Goal: Task Accomplishment & Management: Complete application form

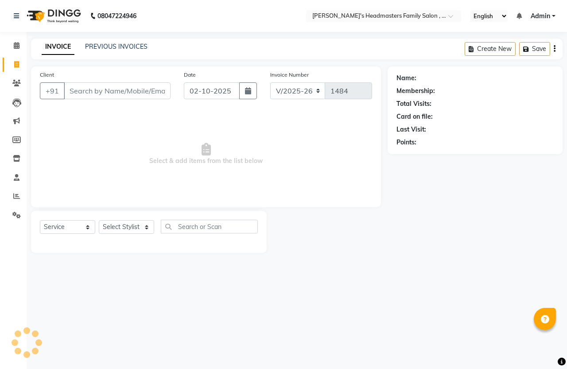
select select "7213"
select select "service"
click at [92, 89] on input "Client" at bounding box center [117, 90] width 107 height 17
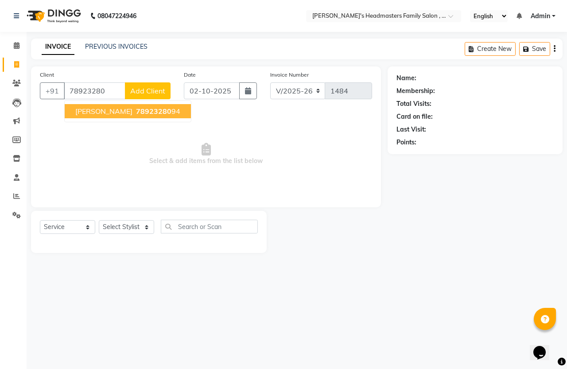
click at [136, 112] on span "78923280" at bounding box center [153, 111] width 35 height 9
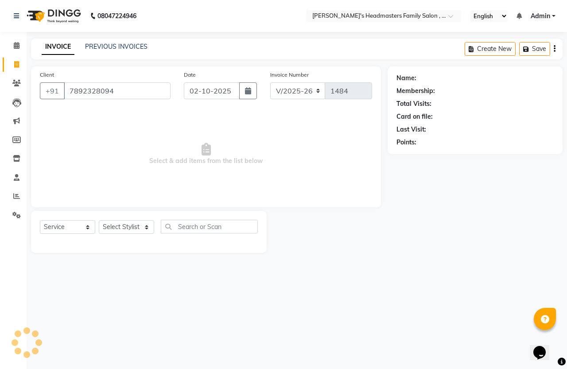
type input "7892328094"
select select "1: Object"
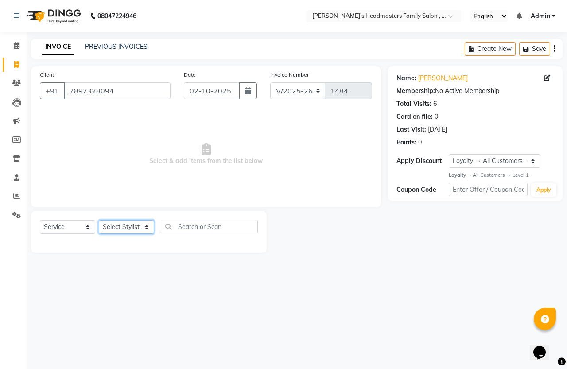
click at [129, 226] on select "Select Stylist [PERSON_NAME] [PERSON_NAME] Marry" at bounding box center [126, 227] width 55 height 14
select select "61185"
click at [99, 220] on select "Select Stylist [PERSON_NAME] [PERSON_NAME] Marry" at bounding box center [126, 227] width 55 height 14
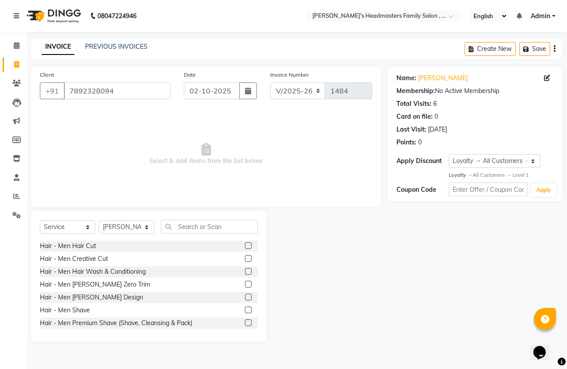
click at [245, 245] on label at bounding box center [248, 245] width 7 height 7
click at [245, 245] on input "checkbox" at bounding box center [248, 246] width 6 height 6
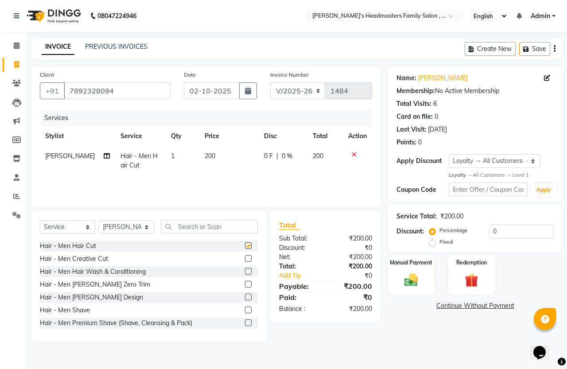
checkbox input "false"
click at [200, 225] on input "text" at bounding box center [209, 227] width 97 height 14
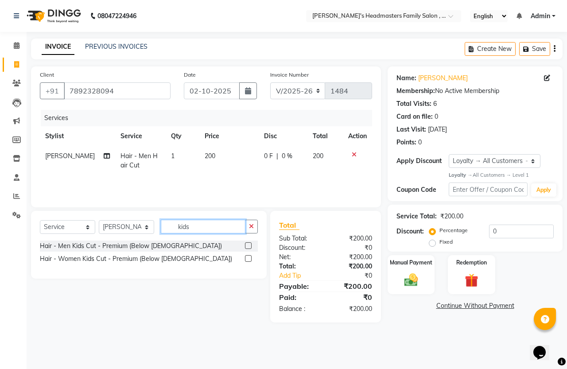
type input "kids"
click at [249, 243] on label at bounding box center [248, 245] width 7 height 7
click at [249, 243] on input "checkbox" at bounding box center [248, 246] width 6 height 6
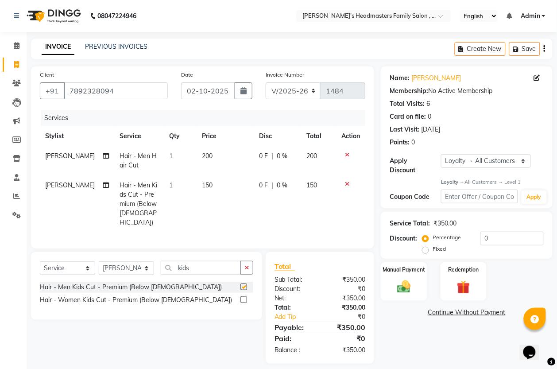
checkbox input "false"
click at [415, 293] on img at bounding box center [404, 287] width 22 height 16
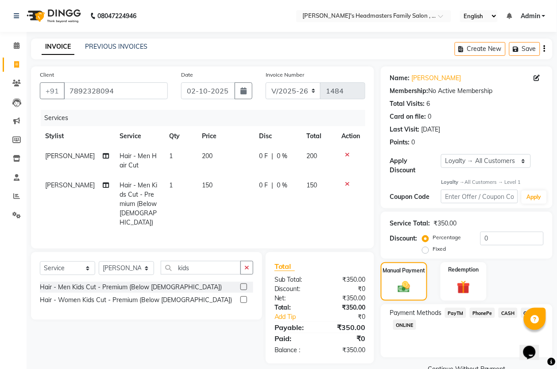
click at [461, 311] on span "PayTM" at bounding box center [455, 313] width 21 height 10
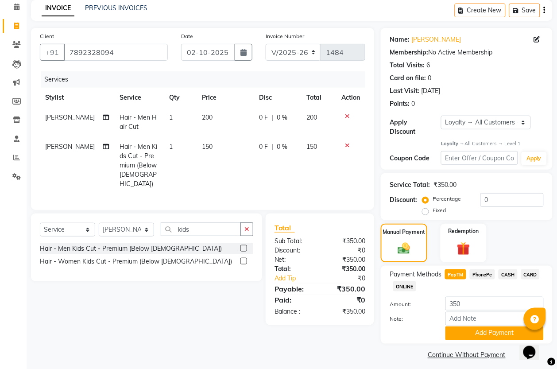
scroll to position [44, 0]
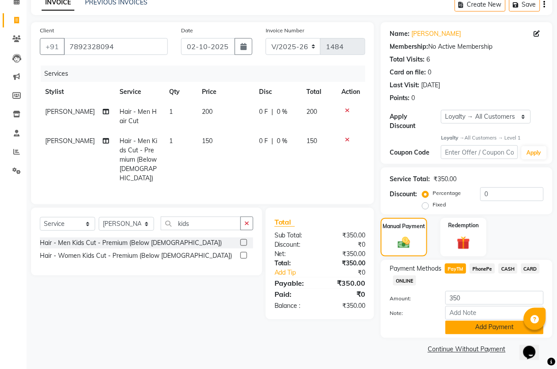
click at [481, 330] on button "Add Payment" at bounding box center [495, 328] width 98 height 14
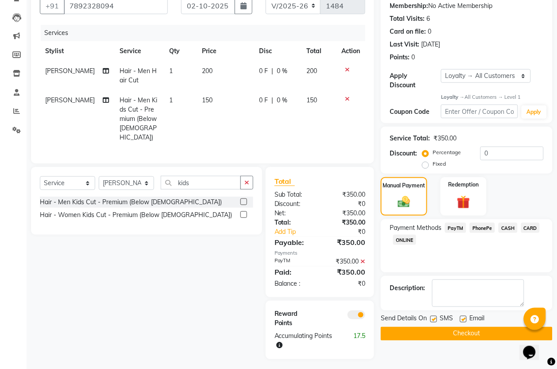
scroll to position [97, 0]
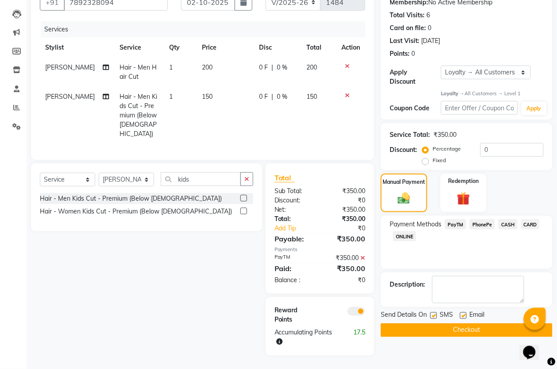
click at [481, 330] on div "Name: [PERSON_NAME] Membership: No Active Membership Total Visits: 6 Card on fi…" at bounding box center [470, 167] width 178 height 378
click at [480, 323] on button "Checkout" at bounding box center [467, 330] width 172 height 14
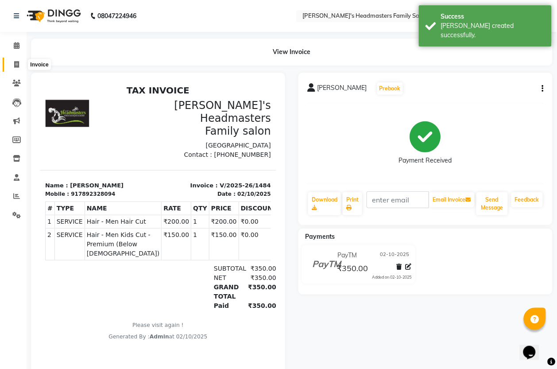
click at [19, 64] on icon at bounding box center [16, 64] width 5 height 7
select select "service"
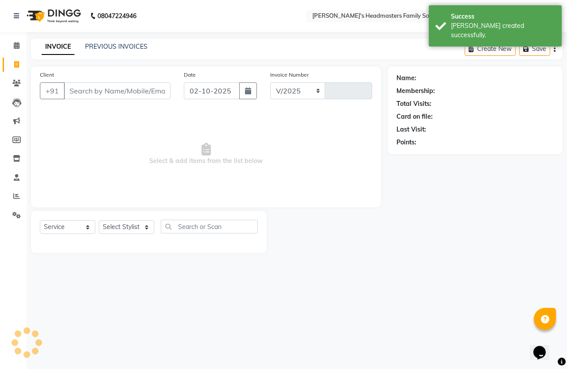
select select "7213"
type input "1485"
click at [104, 95] on input "Client" at bounding box center [117, 90] width 107 height 17
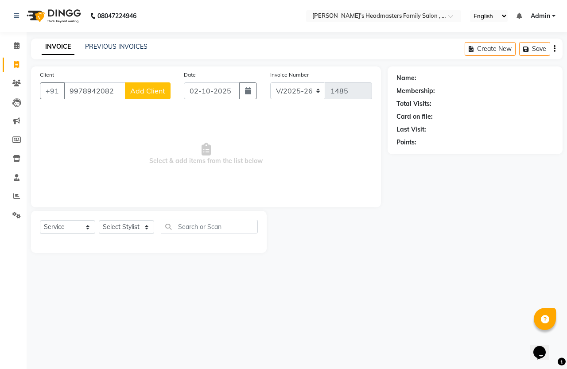
type input "9978942082"
click at [137, 86] on span "Add Client" at bounding box center [147, 90] width 35 height 9
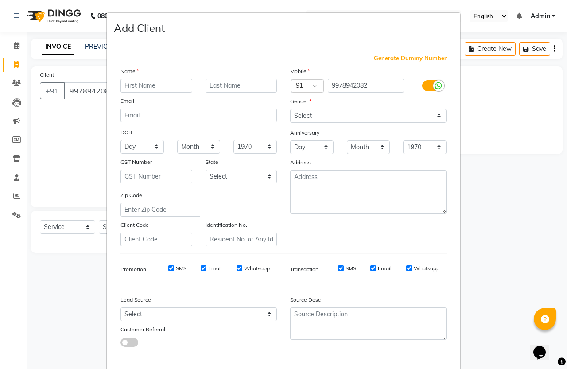
click at [137, 85] on input "text" at bounding box center [156, 86] width 72 height 14
type input "Divya"
click at [298, 112] on select "Select [DEMOGRAPHIC_DATA] [DEMOGRAPHIC_DATA] Other Prefer Not To Say" at bounding box center [368, 116] width 156 height 14
select select "[DEMOGRAPHIC_DATA]"
click at [290, 109] on select "Select [DEMOGRAPHIC_DATA] [DEMOGRAPHIC_DATA] Other Prefer Not To Say" at bounding box center [368, 116] width 156 height 14
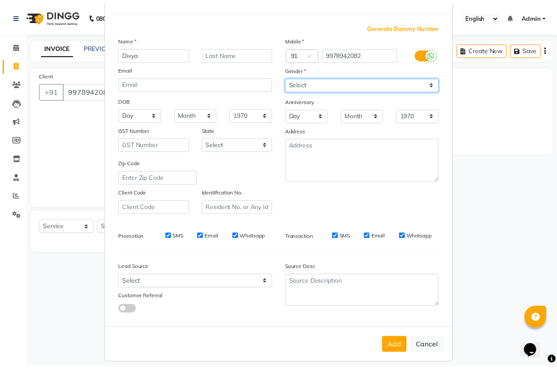
scroll to position [36, 0]
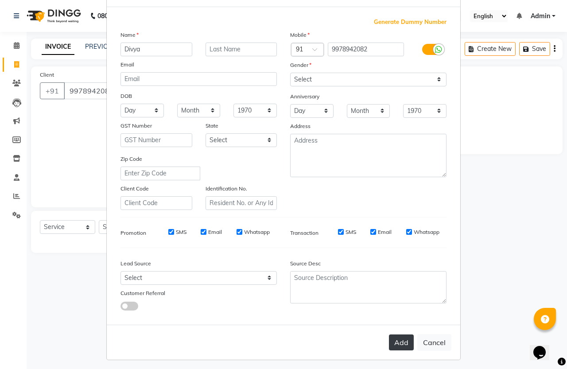
click at [401, 336] on button "Add" at bounding box center [401, 342] width 25 height 16
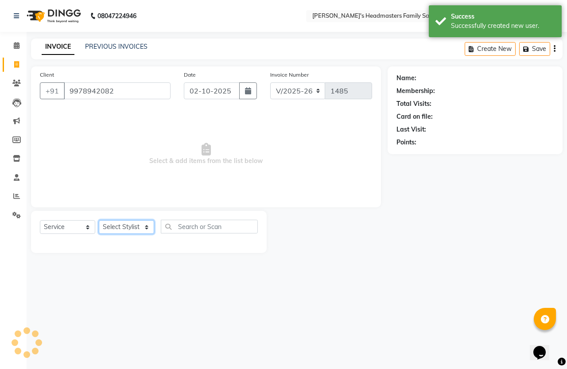
click at [138, 224] on select "Select Stylist [PERSON_NAME] [PERSON_NAME] Marry" at bounding box center [126, 227] width 55 height 14
select select "1: Object"
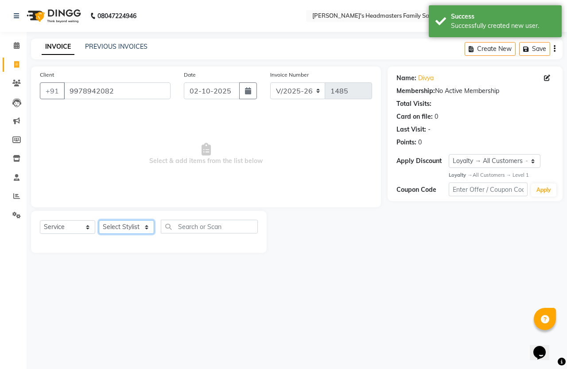
select select "61185"
click at [99, 220] on select "Select Stylist [PERSON_NAME] [PERSON_NAME] Marry" at bounding box center [126, 227] width 55 height 14
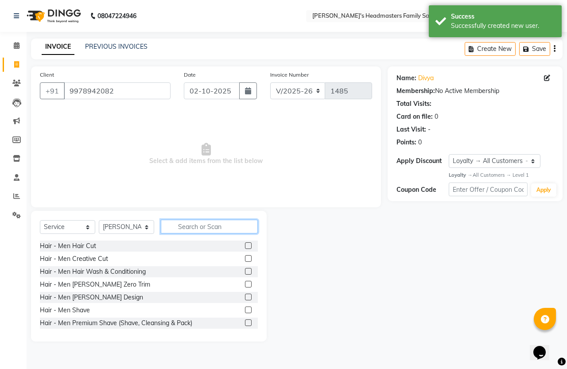
click at [213, 225] on input "text" at bounding box center [209, 227] width 97 height 14
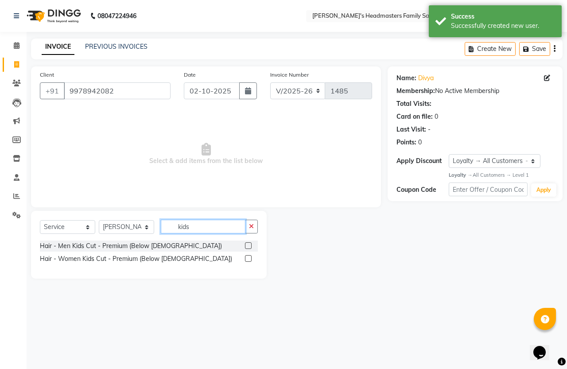
type input "kids"
click at [247, 244] on label at bounding box center [248, 245] width 7 height 7
click at [247, 244] on input "checkbox" at bounding box center [248, 246] width 6 height 6
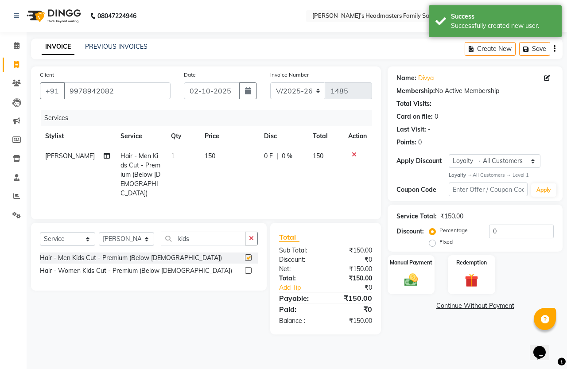
checkbox input "false"
click at [247, 268] on label at bounding box center [248, 270] width 7 height 7
click at [247, 268] on input "checkbox" at bounding box center [248, 271] width 6 height 6
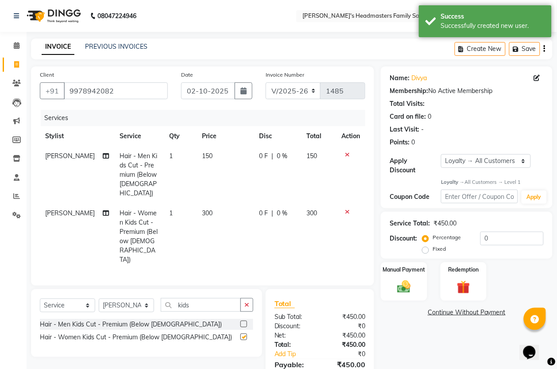
checkbox input "false"
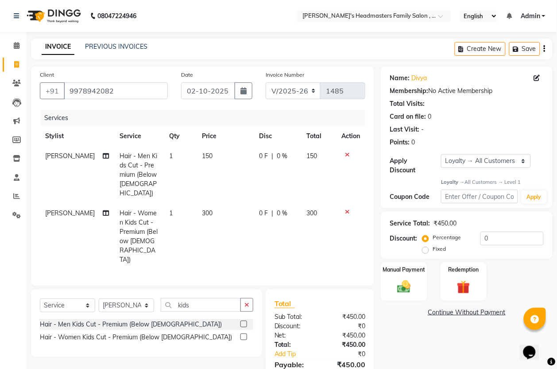
click at [182, 162] on td "1" at bounding box center [180, 174] width 33 height 57
select select "61185"
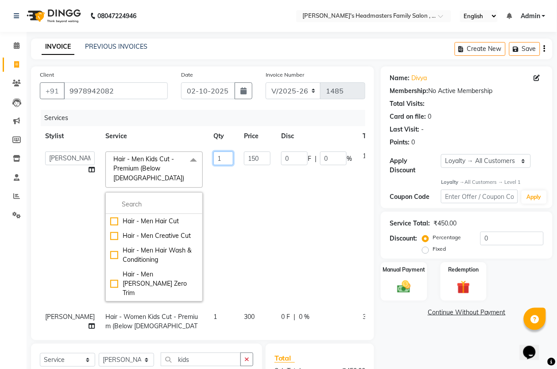
click at [213, 165] on input "1" at bounding box center [223, 158] width 20 height 14
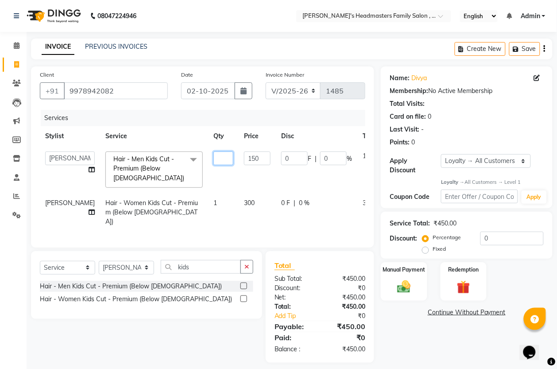
type input "2"
click at [239, 188] on td "150" at bounding box center [257, 169] width 37 height 47
select select "61185"
click at [415, 306] on div "Name: [PERSON_NAME] Membership: No Active Membership Total Visits: Card on file…" at bounding box center [470, 214] width 178 height 296
click at [408, 294] on img at bounding box center [404, 287] width 22 height 16
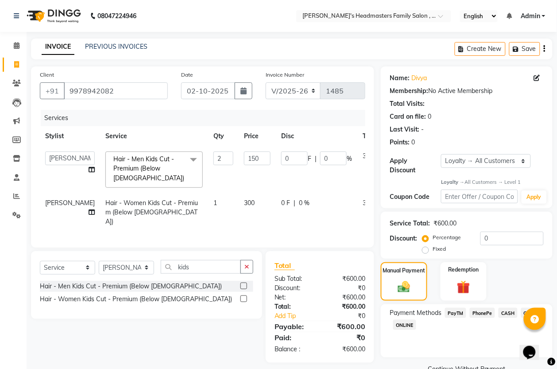
click at [457, 315] on span "PayTM" at bounding box center [455, 313] width 21 height 10
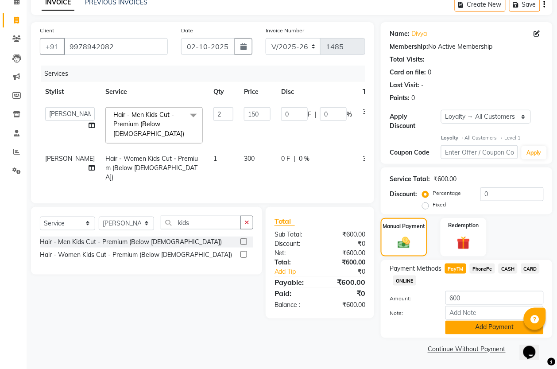
click at [457, 324] on button "Add Payment" at bounding box center [495, 328] width 98 height 14
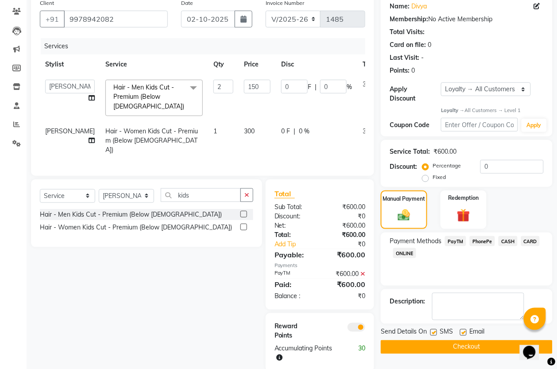
scroll to position [87, 0]
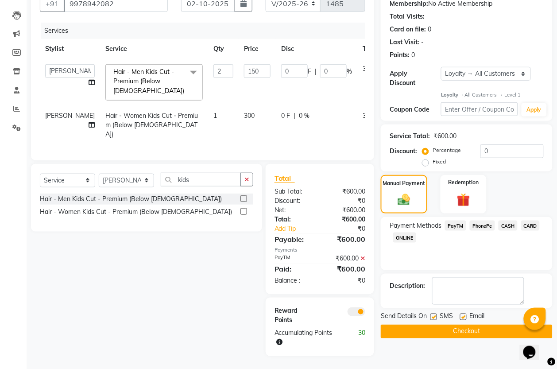
click at [455, 330] on button "Checkout" at bounding box center [467, 332] width 172 height 14
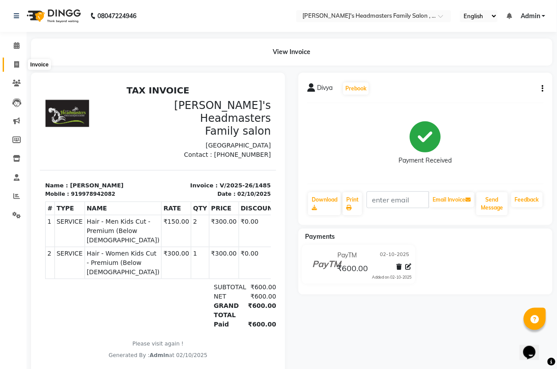
click at [15, 63] on icon at bounding box center [16, 64] width 5 height 7
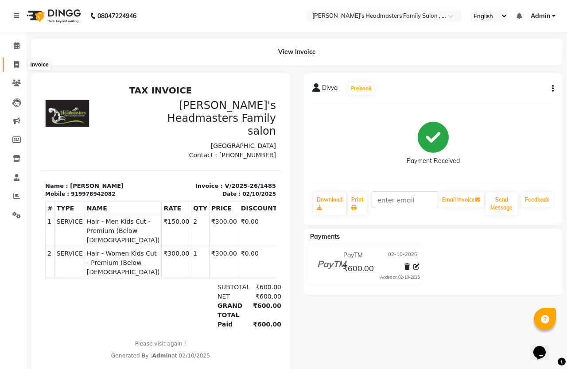
select select "service"
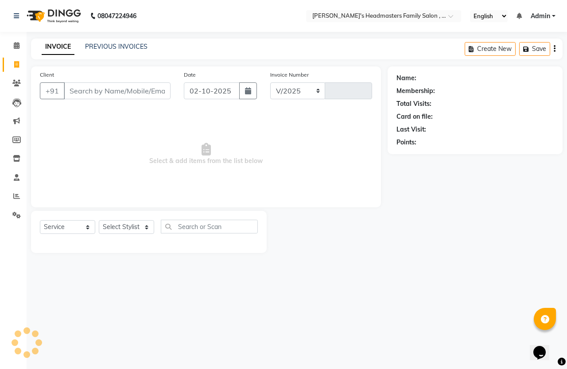
select select "7213"
type input "1486"
click at [140, 47] on link "PREVIOUS INVOICES" at bounding box center [116, 47] width 62 height 8
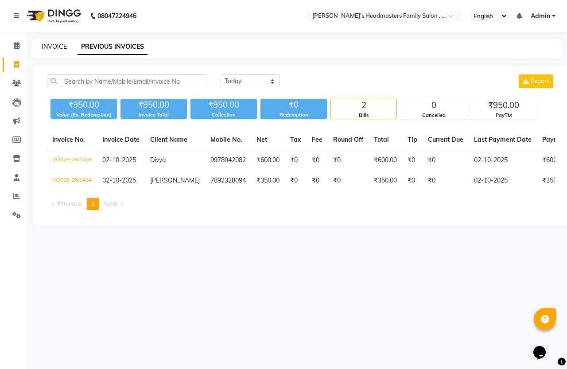
click at [65, 49] on link "INVOICE" at bounding box center [54, 47] width 25 height 8
select select "service"
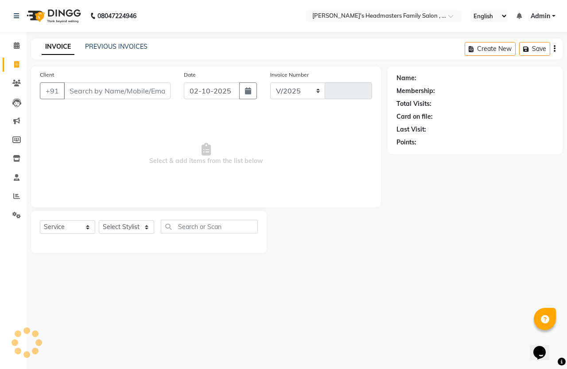
select select "7213"
type input "1486"
click at [17, 63] on icon at bounding box center [16, 64] width 5 height 7
select select "service"
select select "7213"
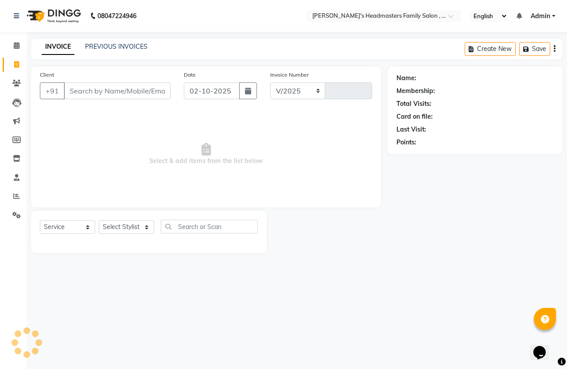
type input "1486"
click at [94, 47] on link "PREVIOUS INVOICES" at bounding box center [116, 47] width 62 height 8
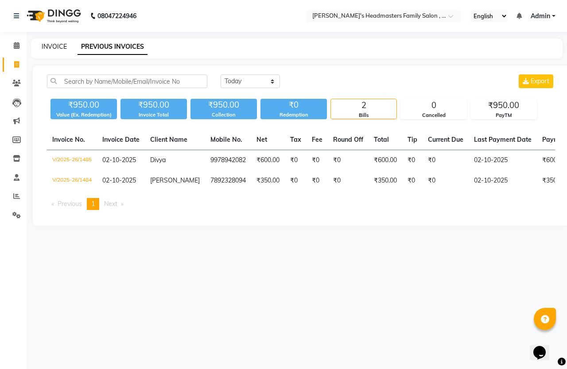
click at [58, 49] on link "INVOICE" at bounding box center [54, 47] width 25 height 8
select select "service"
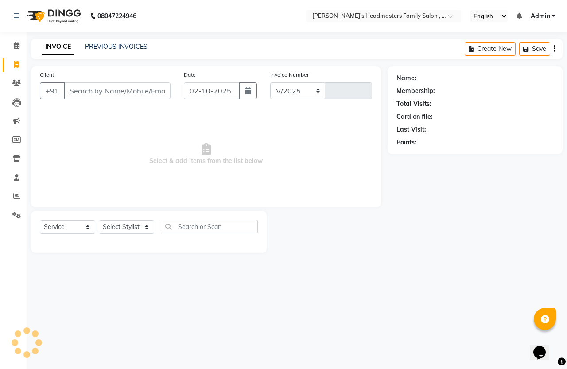
select select "7213"
type input "1486"
